Goal: Transaction & Acquisition: Subscribe to service/newsletter

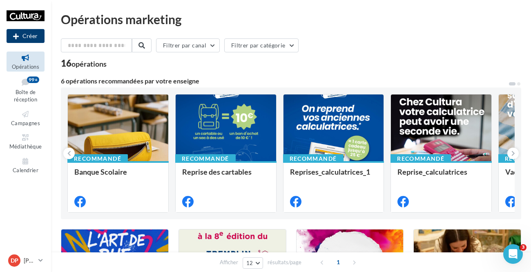
click at [26, 29] on button "Créer" at bounding box center [26, 36] width 38 height 14
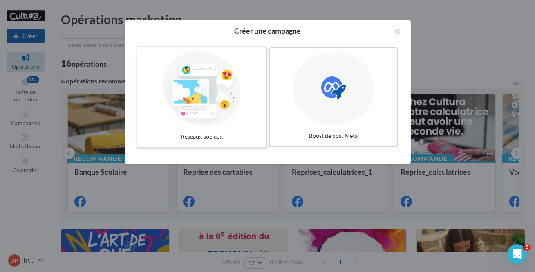
click at [229, 100] on div at bounding box center [201, 88] width 123 height 75
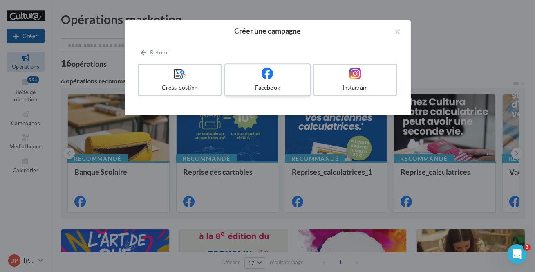
click at [273, 89] on div "Facebook" at bounding box center [267, 87] width 78 height 8
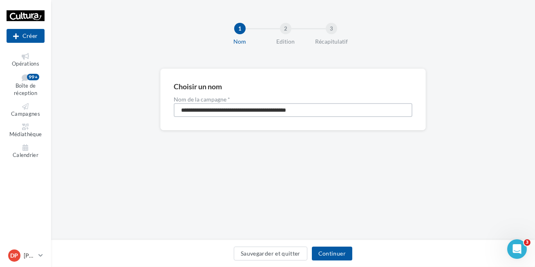
drag, startPoint x: 242, startPoint y: 119, endPoint x: 95, endPoint y: 134, distance: 148.1
click at [94, 139] on div "**********" at bounding box center [292, 113] width 483 height 88
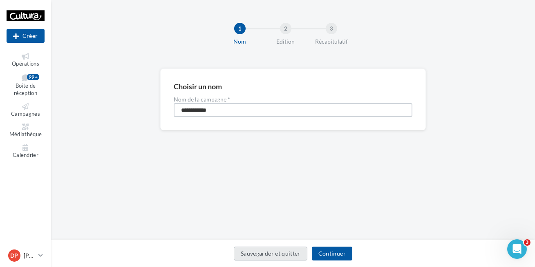
type input "**********"
click at [302, 253] on button "Sauvegarder et quitter" at bounding box center [271, 254] width 74 height 14
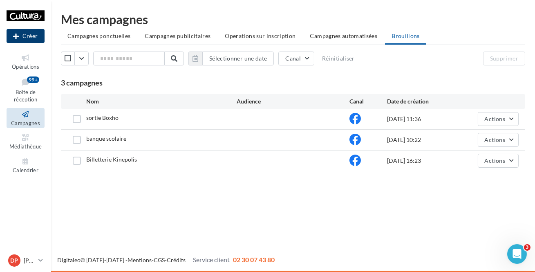
click at [25, 38] on button "Créer" at bounding box center [26, 36] width 38 height 14
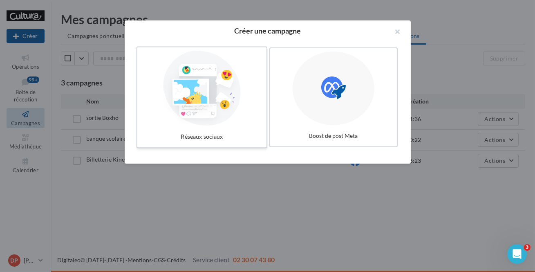
click at [188, 97] on div at bounding box center [201, 88] width 123 height 75
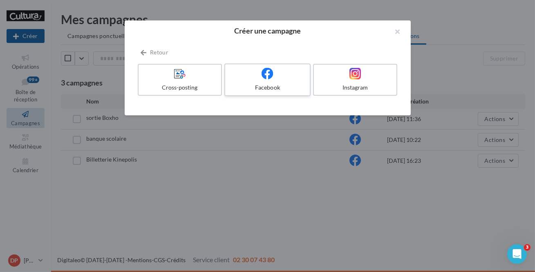
click at [279, 85] on div "Facebook" at bounding box center [267, 87] width 78 height 8
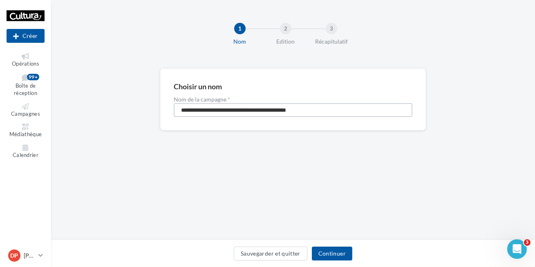
drag, startPoint x: 328, startPoint y: 111, endPoint x: 89, endPoint y: 136, distance: 240.2
click at [91, 143] on div "**********" at bounding box center [292, 113] width 483 height 88
type input "**********"
click at [334, 252] on button "Continuer" at bounding box center [332, 254] width 40 height 14
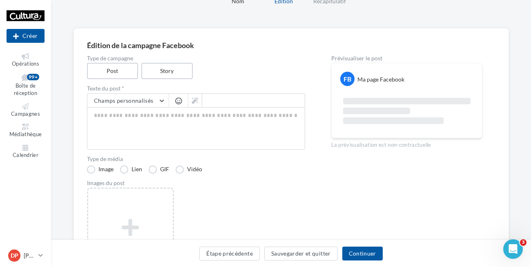
scroll to position [111, 0]
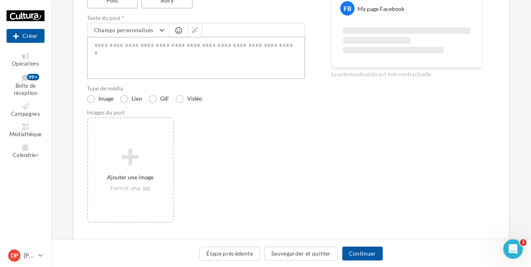
click at [216, 50] on textarea at bounding box center [196, 58] width 218 height 42
paste textarea "**********"
type textarea "**********"
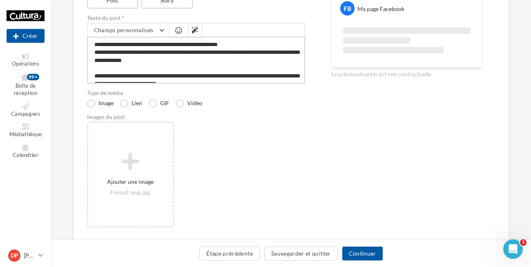
scroll to position [20, 0]
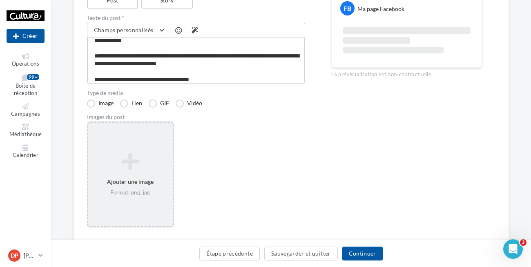
type textarea "**********"
click at [151, 186] on div "Ajouter une image Format: png, jpg" at bounding box center [130, 175] width 85 height 52
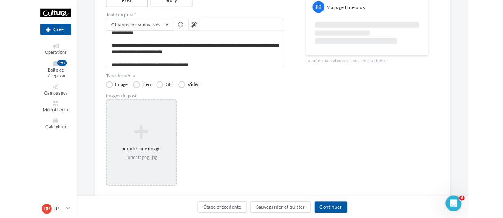
scroll to position [20, 0]
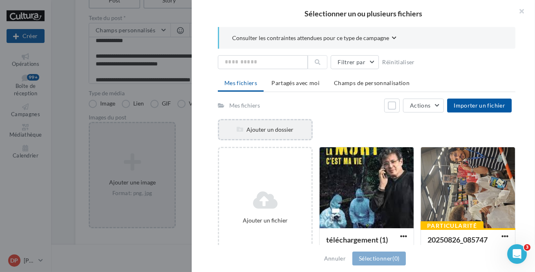
click at [272, 131] on div "Ajouter un dossier" at bounding box center [265, 129] width 92 height 8
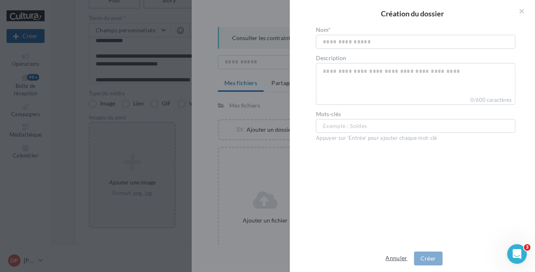
click at [399, 259] on button "Annuler" at bounding box center [396, 258] width 28 height 10
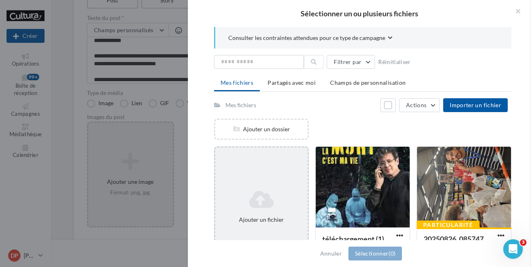
click at [264, 185] on div "Ajouter un fichier" at bounding box center [261, 207] width 95 height 121
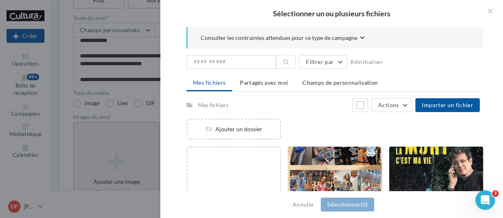
click at [495, 52] on div "Consulter les contraintes attendues pour ce type de campagne Filtrer par Réinit…" at bounding box center [335, 109] width 350 height 165
click at [344, 174] on div at bounding box center [335, 188] width 94 height 82
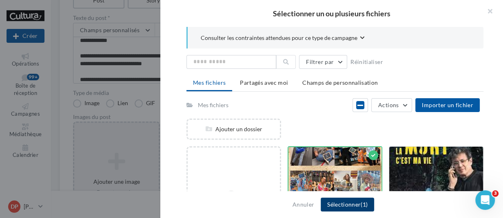
click at [361, 204] on span "(1)" at bounding box center [364, 204] width 7 height 7
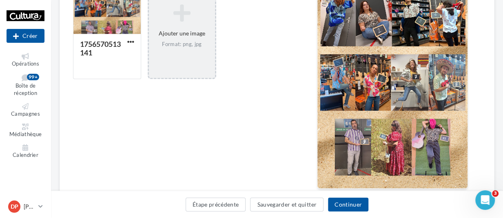
scroll to position [111, 0]
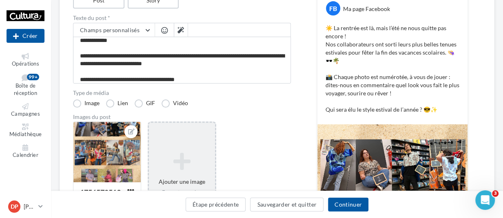
click at [296, 124] on div "1756570513141 Ajouter une image Format: png, jpg" at bounding box center [185, 179] width 225 height 115
click at [359, 207] on button "Continuer" at bounding box center [348, 205] width 40 height 14
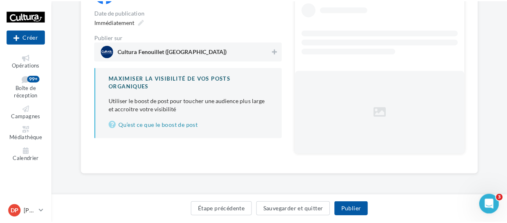
scroll to position [92, 0]
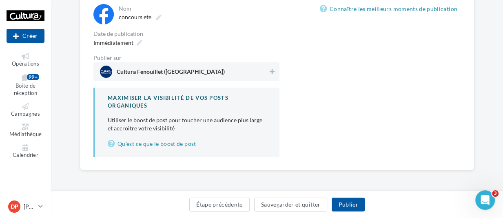
click at [256, 76] on span "Cultura Fenouillet (Fenouillet)" at bounding box center [184, 72] width 168 height 12
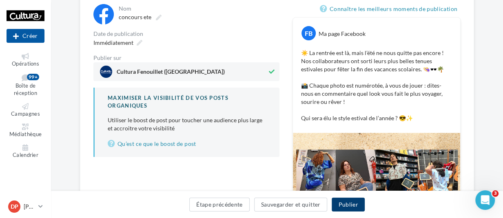
click at [349, 207] on button "Publier" at bounding box center [348, 205] width 33 height 14
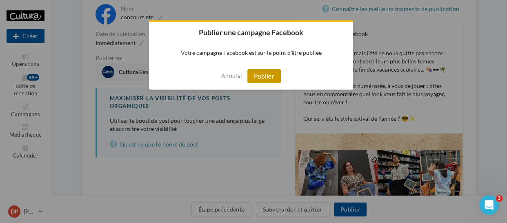
click at [264, 73] on button "Publier" at bounding box center [263, 76] width 33 height 14
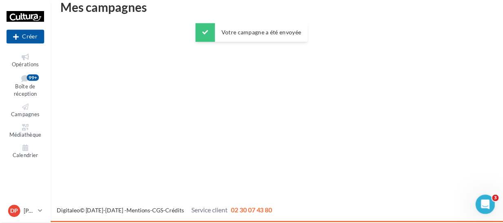
scroll to position [13, 0]
